Goal: Navigation & Orientation: Find specific page/section

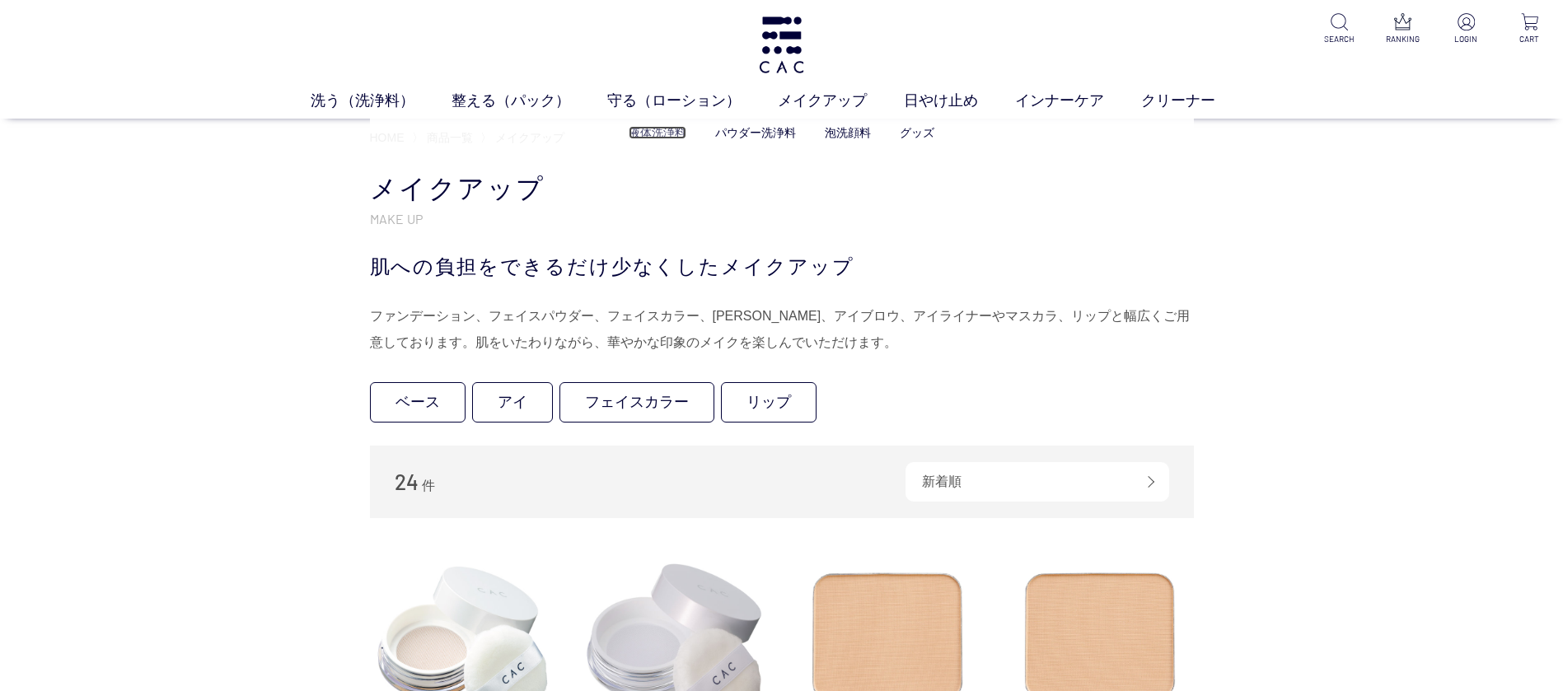
click at [640, 135] on link "液体洗浄料" at bounding box center [658, 132] width 58 height 13
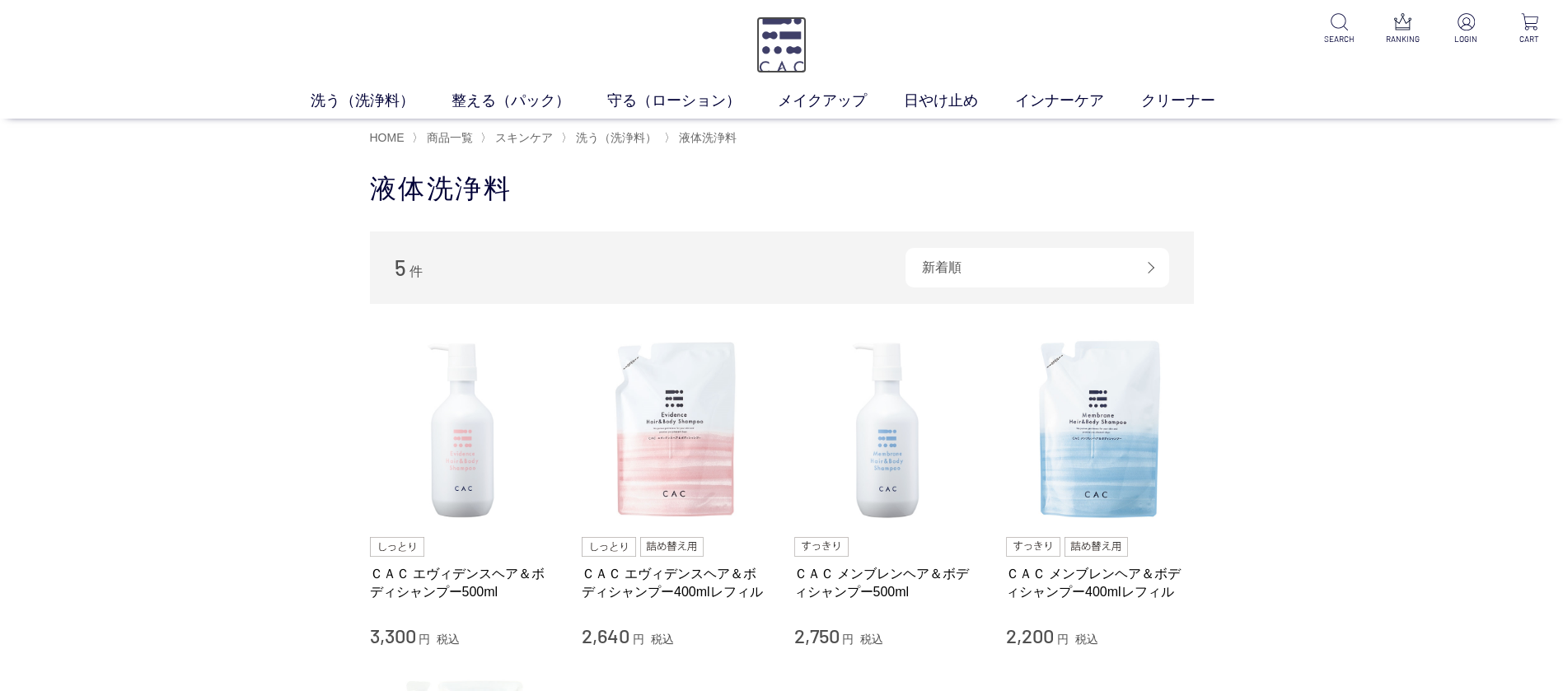
click at [772, 36] on img at bounding box center [781, 44] width 50 height 57
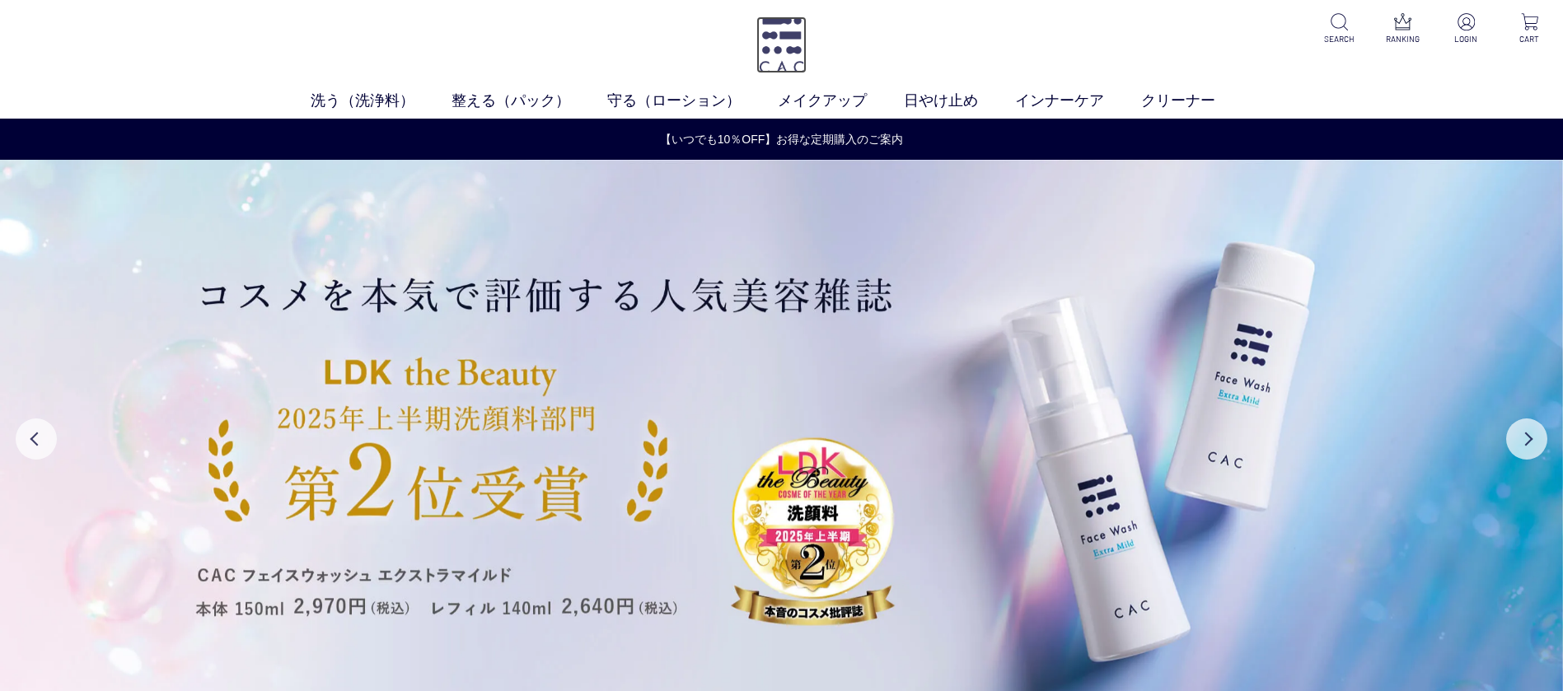
click at [793, 33] on img at bounding box center [781, 44] width 50 height 57
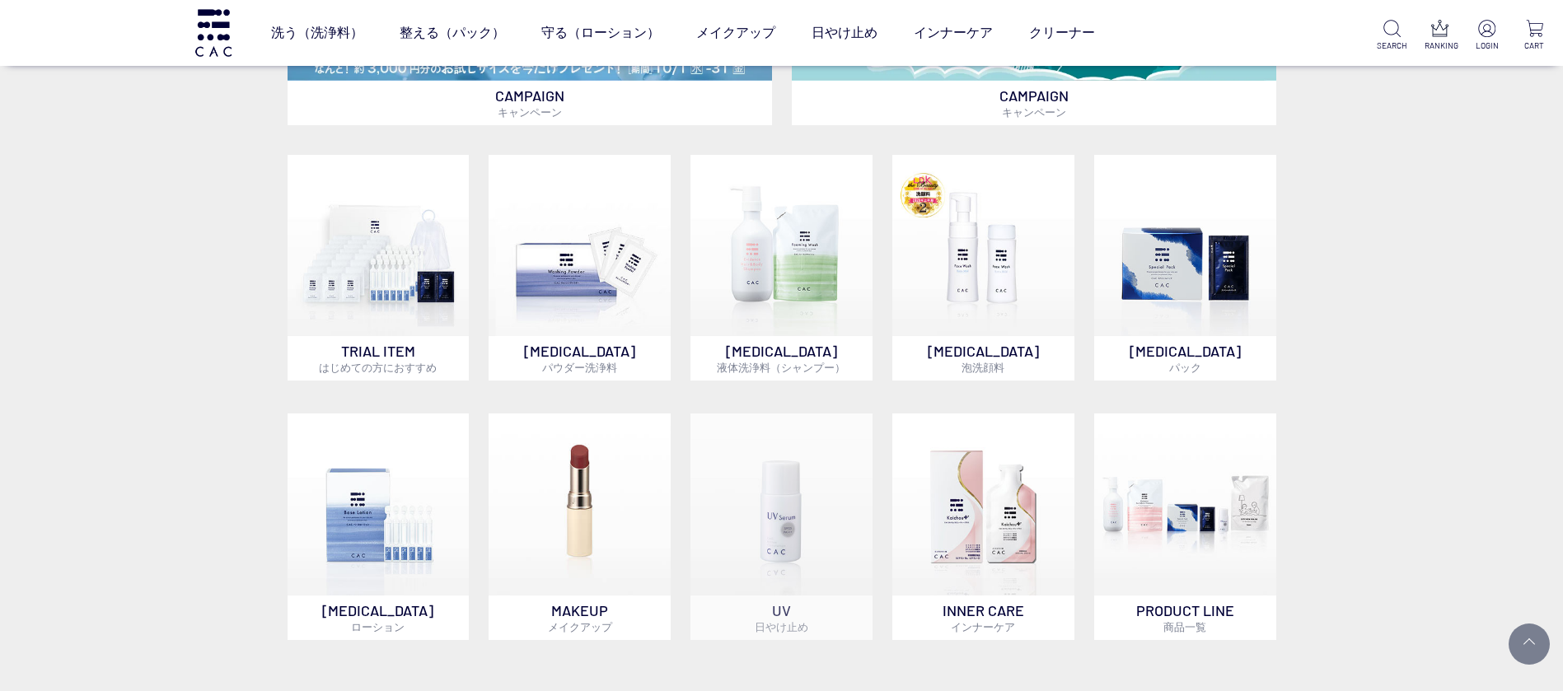
scroll to position [1359, 0]
